Goal: Find specific page/section: Find specific page/section

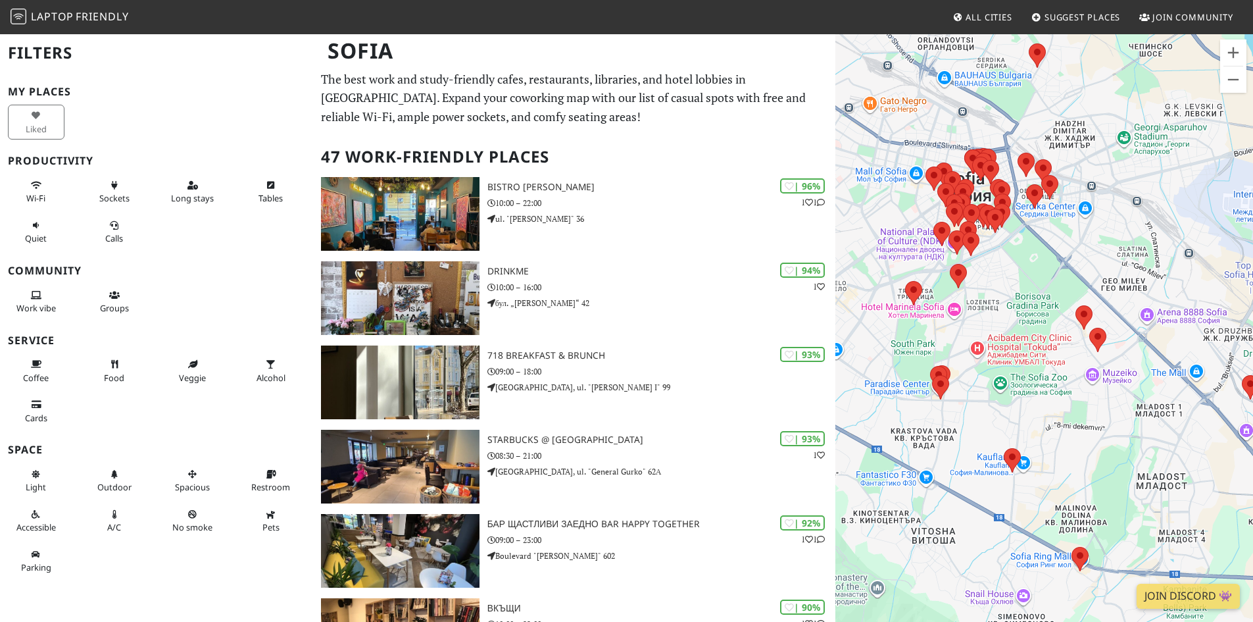
drag, startPoint x: 967, startPoint y: 437, endPoint x: 976, endPoint y: 412, distance: 26.0
click at [976, 412] on div at bounding box center [1044, 344] width 418 height 622
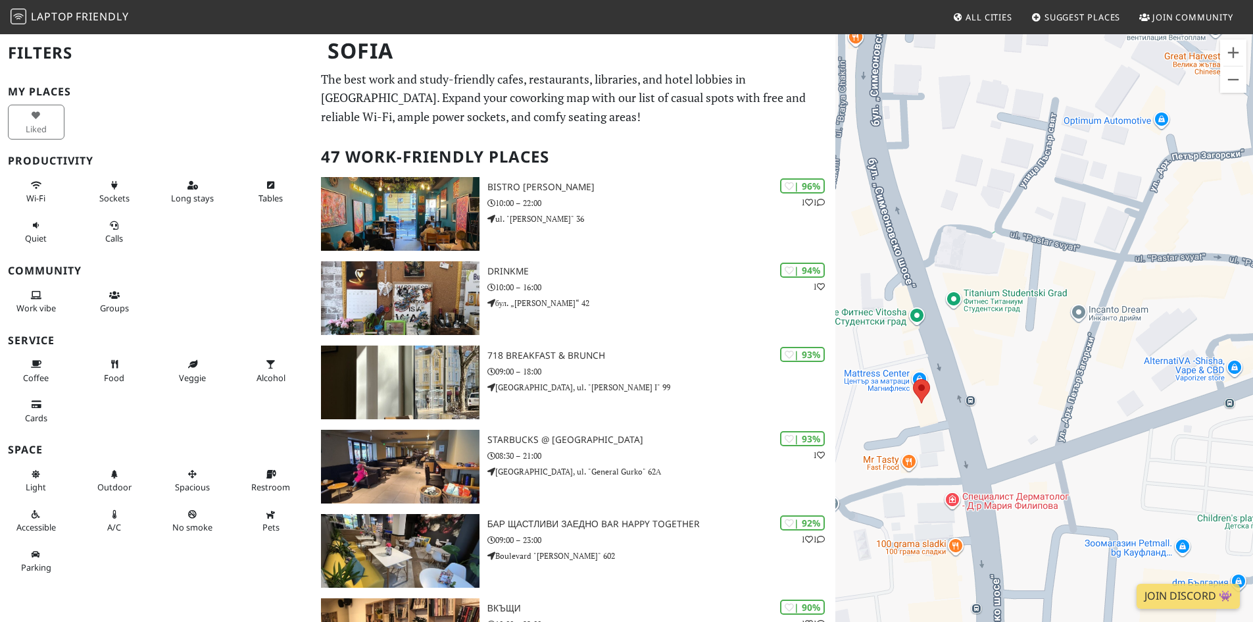
drag, startPoint x: 1002, startPoint y: 465, endPoint x: 951, endPoint y: 352, distance: 124.2
click at [951, 322] on div at bounding box center [1044, 344] width 418 height 622
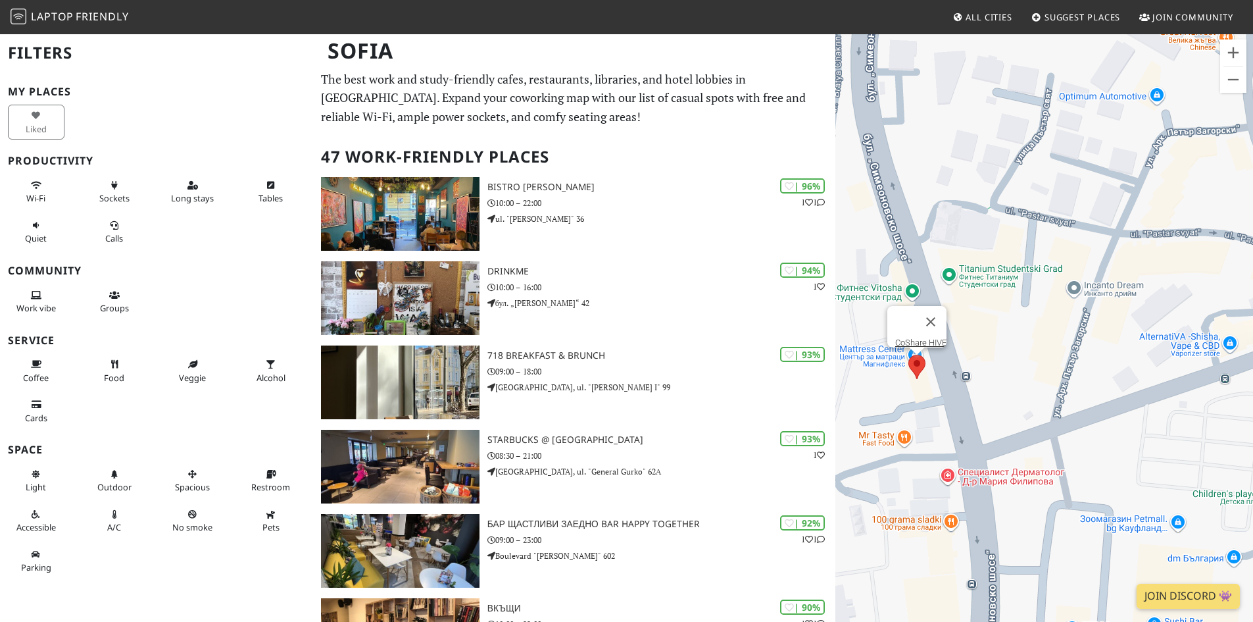
click at [908, 355] on area at bounding box center [908, 355] width 0 height 0
click at [916, 337] on link "CoShare HIVE" at bounding box center [920, 342] width 51 height 10
drag, startPoint x: 1034, startPoint y: 349, endPoint x: 813, endPoint y: 254, distance: 240.5
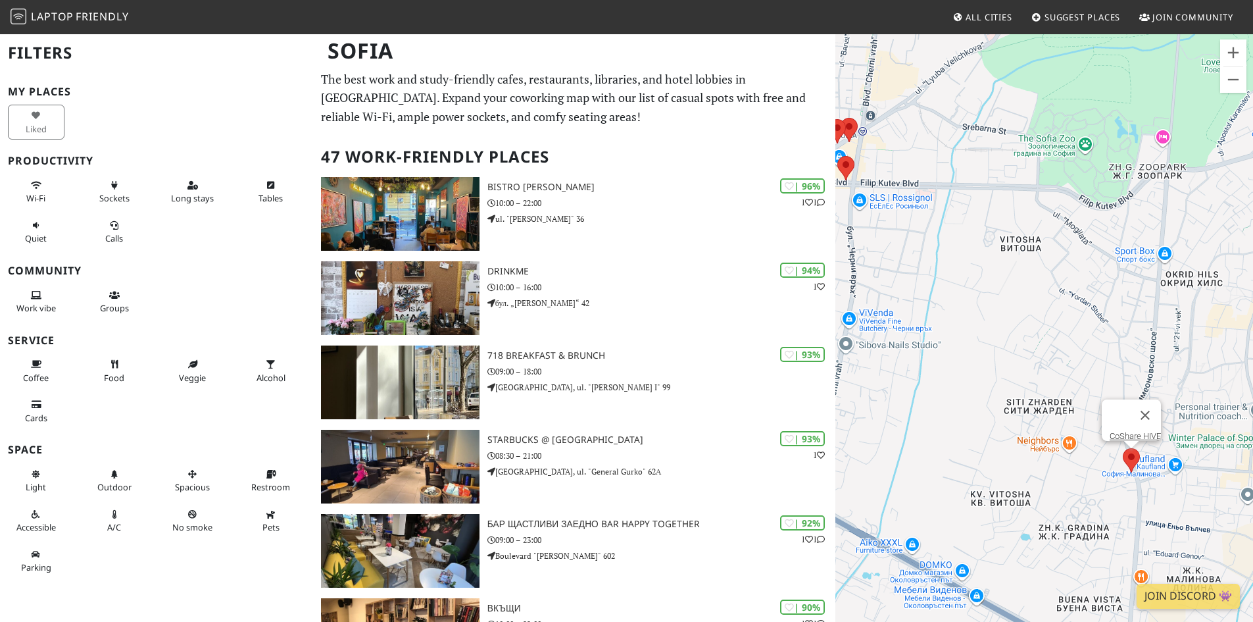
drag, startPoint x: 891, startPoint y: 130, endPoint x: 1122, endPoint y: 343, distance: 314.2
click at [1122, 343] on div "CoShare HIVE" at bounding box center [1044, 344] width 418 height 622
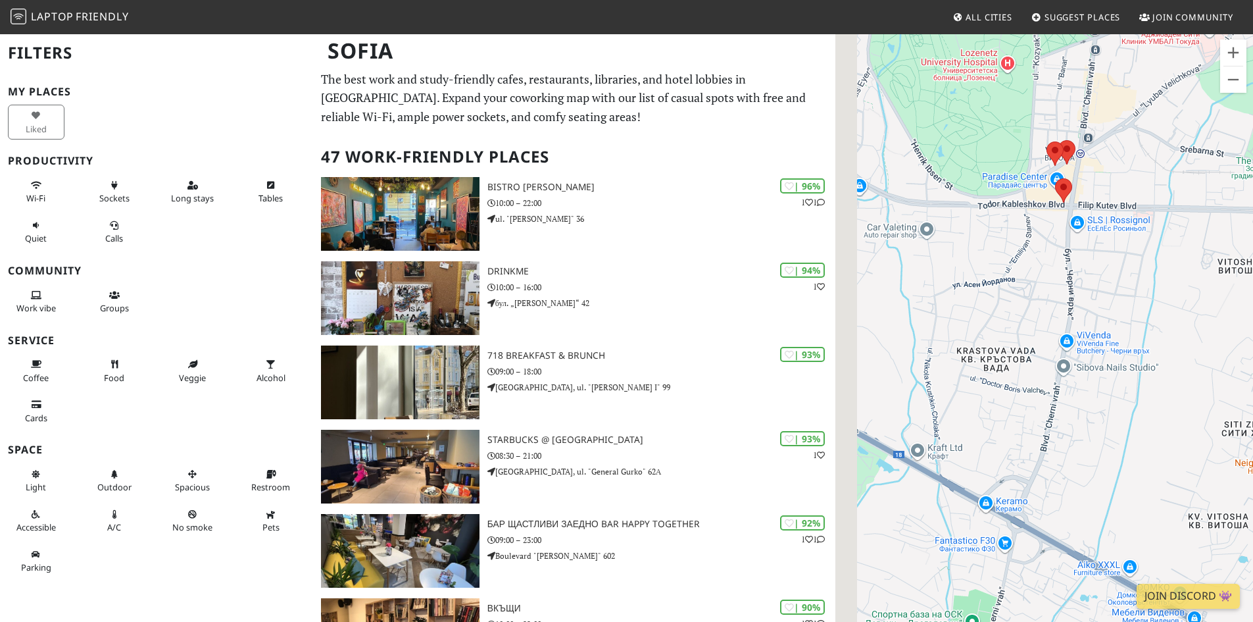
drag, startPoint x: 1152, startPoint y: 264, endPoint x: 1183, endPoint y: 262, distance: 31.0
click at [1183, 262] on div "CoShare HIVE" at bounding box center [1044, 344] width 418 height 622
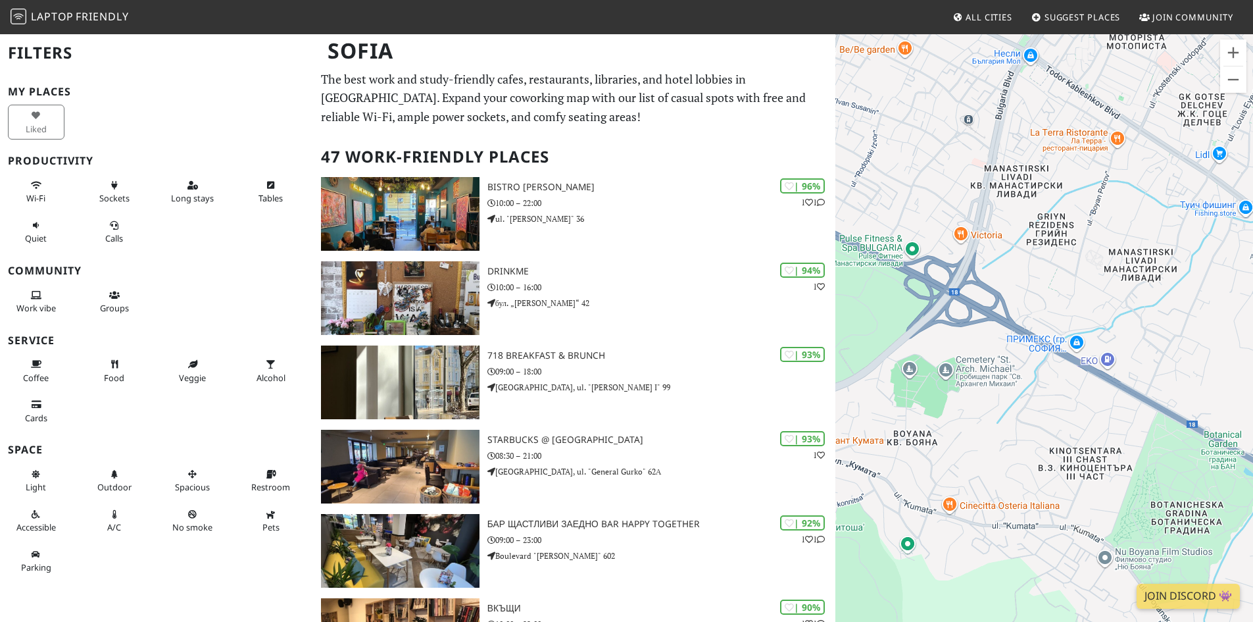
drag, startPoint x: 903, startPoint y: 285, endPoint x: 1262, endPoint y: 309, distance: 360.6
click at [1252, 309] on html "Laptop Friendly All Cities Suggest Places Join Community Sofia Filters My Place…" at bounding box center [626, 311] width 1253 height 622
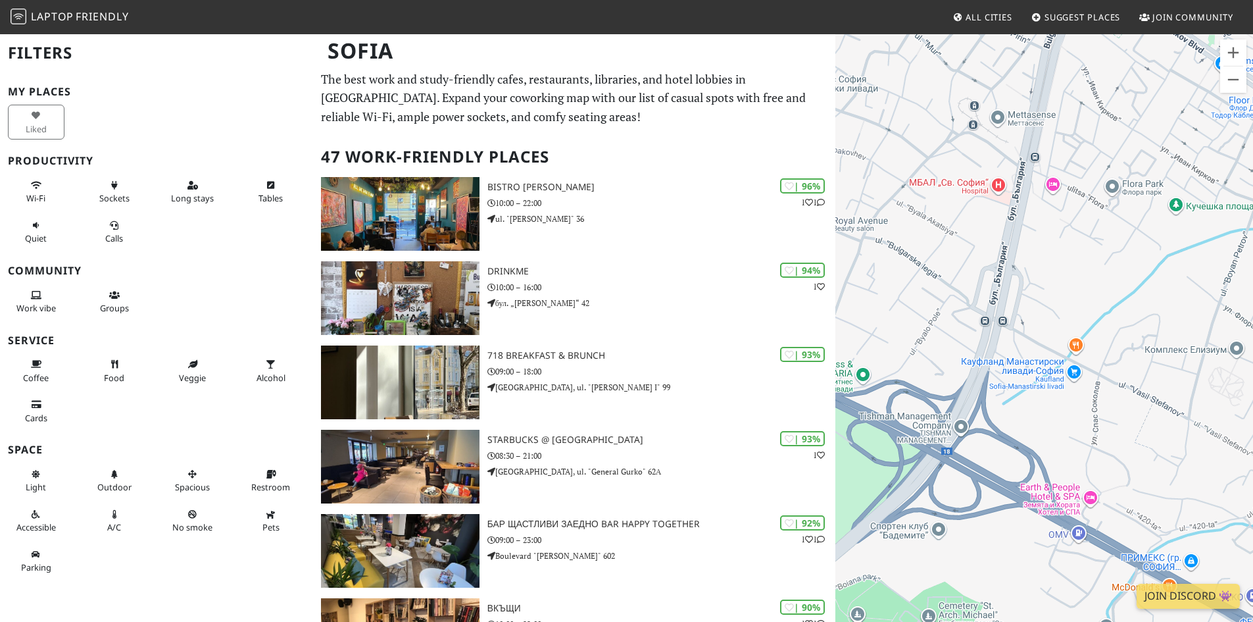
drag, startPoint x: 981, startPoint y: 176, endPoint x: 1074, endPoint y: 249, distance: 118.5
click at [1074, 249] on div "CoShare HIVE" at bounding box center [1044, 344] width 418 height 622
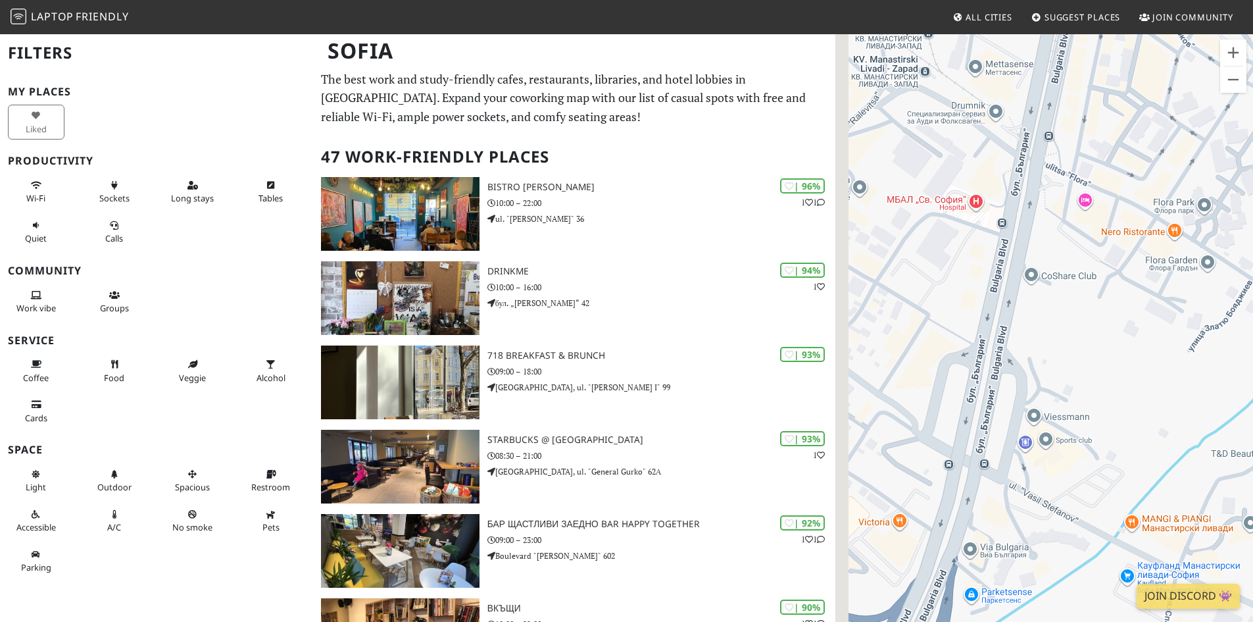
drag, startPoint x: 1102, startPoint y: 238, endPoint x: 1187, endPoint y: 333, distance: 126.7
click at [1187, 333] on div "CoShare HIVE" at bounding box center [1044, 344] width 418 height 622
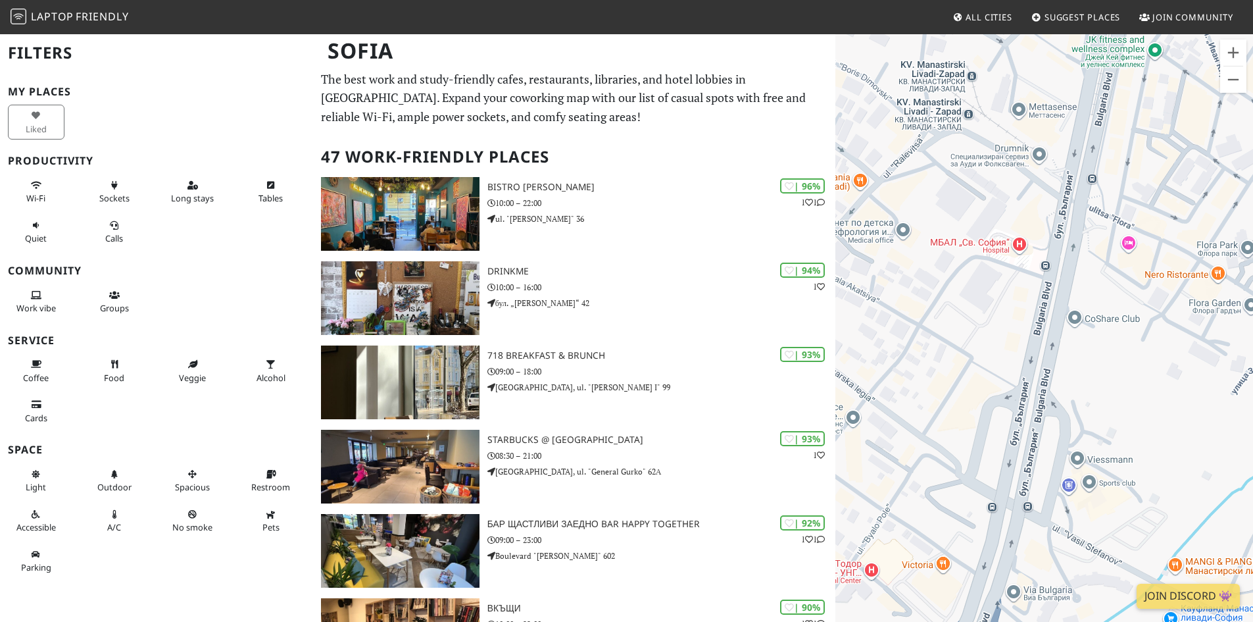
click at [1115, 319] on div "CoShare HIVE" at bounding box center [1044, 344] width 418 height 622
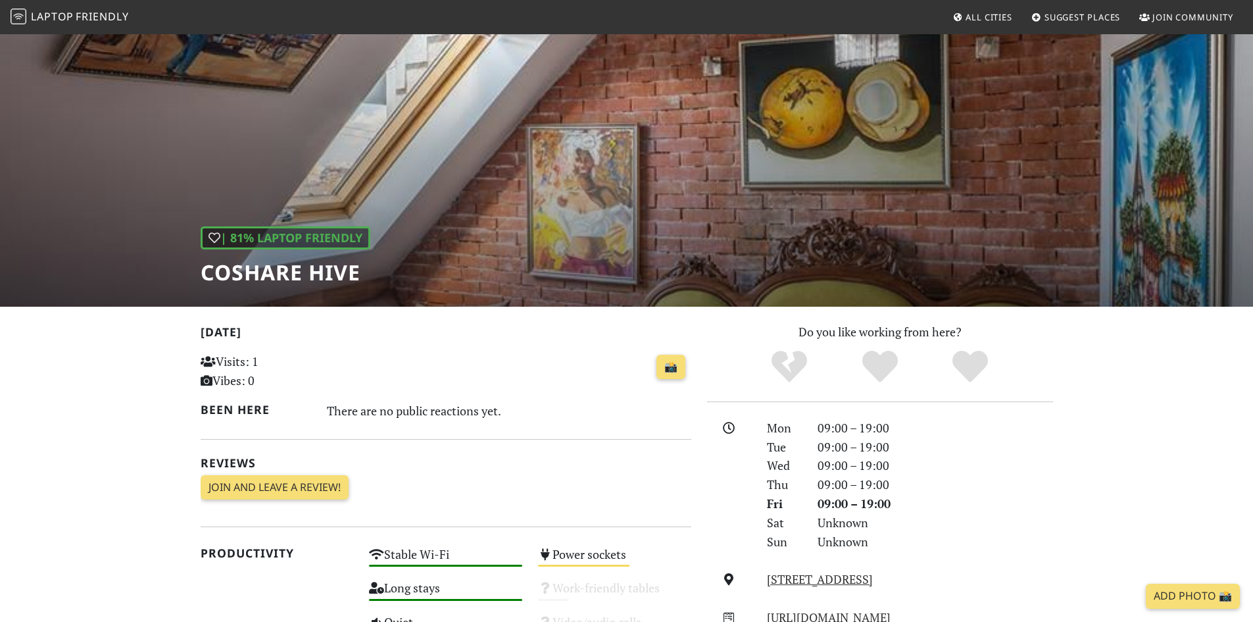
click at [826, 171] on div "| 81% Laptop Friendly CoShare HIVE" at bounding box center [626, 170] width 1253 height 274
